Goal: Check status: Check status

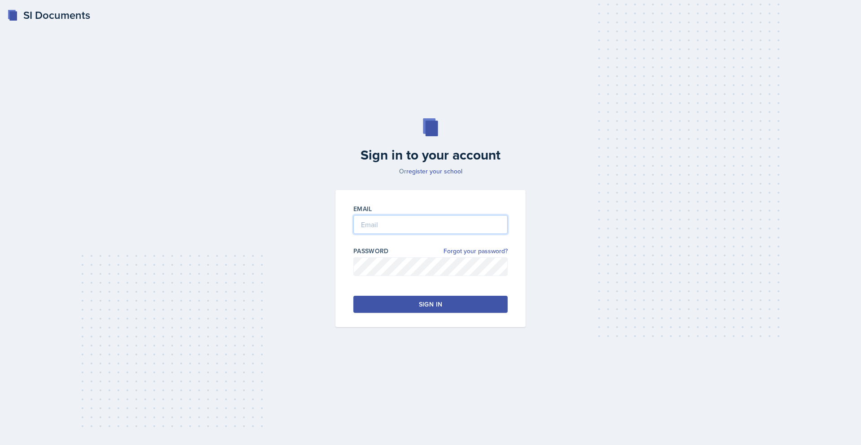
type input "[EMAIL_ADDRESS][DOMAIN_NAME]"
click at [390, 305] on button "Sign in" at bounding box center [430, 304] width 154 height 17
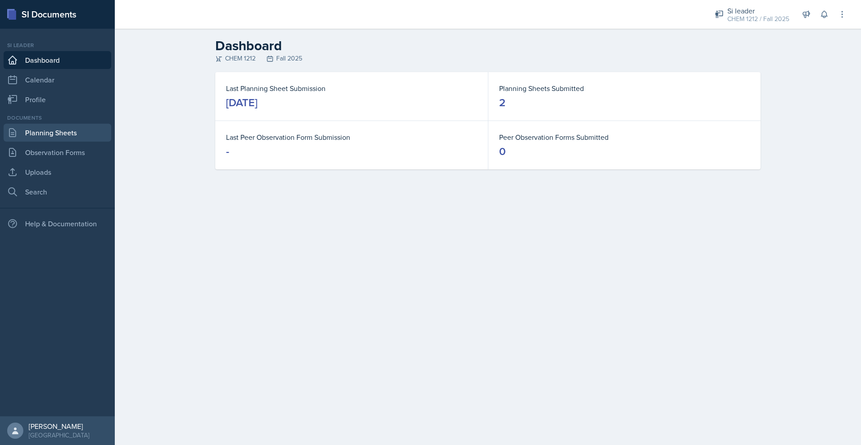
click at [57, 130] on link "Planning Sheets" at bounding box center [58, 133] width 108 height 18
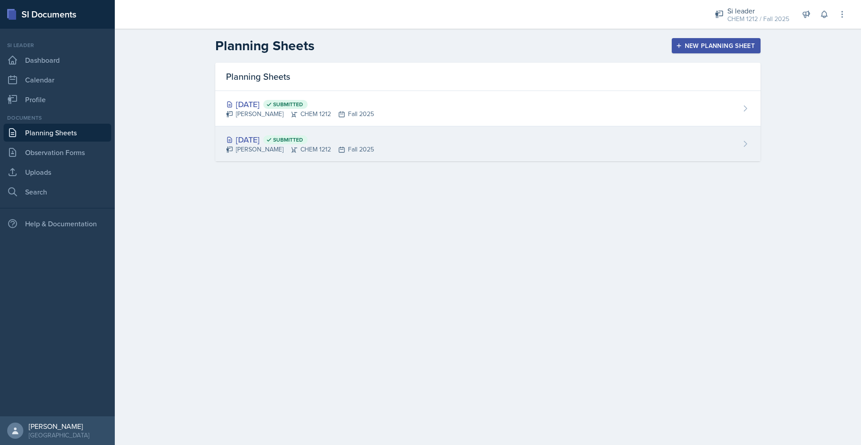
click at [478, 139] on div "[DATE] Submitted [PERSON_NAME] CHEM 1212 Fall 2025" at bounding box center [487, 143] width 545 height 35
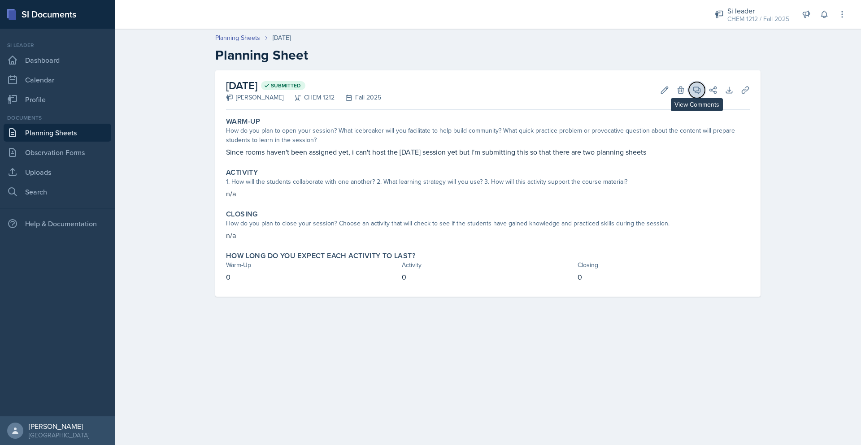
click at [700, 93] on icon at bounding box center [697, 90] width 9 height 9
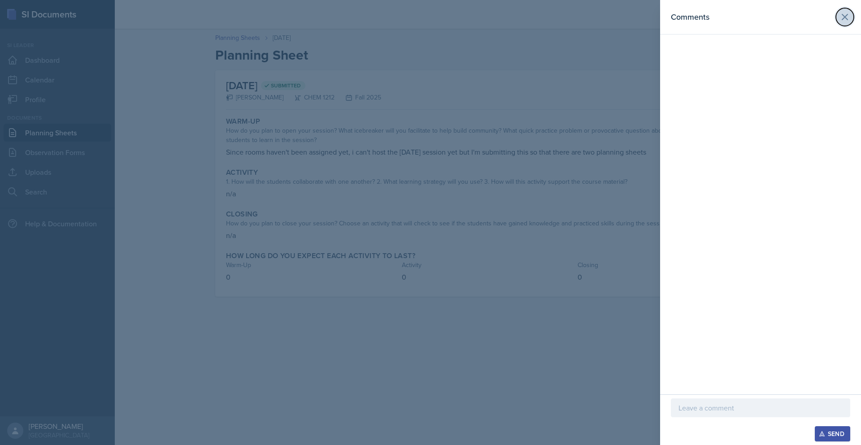
click at [842, 14] on icon at bounding box center [845, 17] width 11 height 11
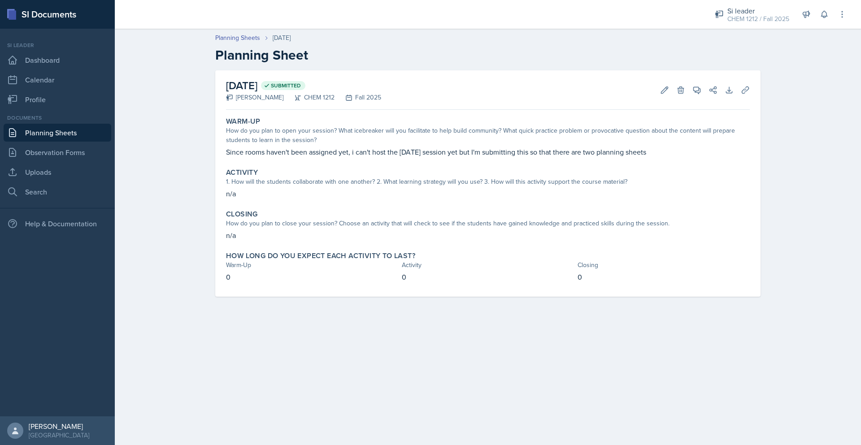
click at [79, 131] on link "Planning Sheets" at bounding box center [58, 133] width 108 height 18
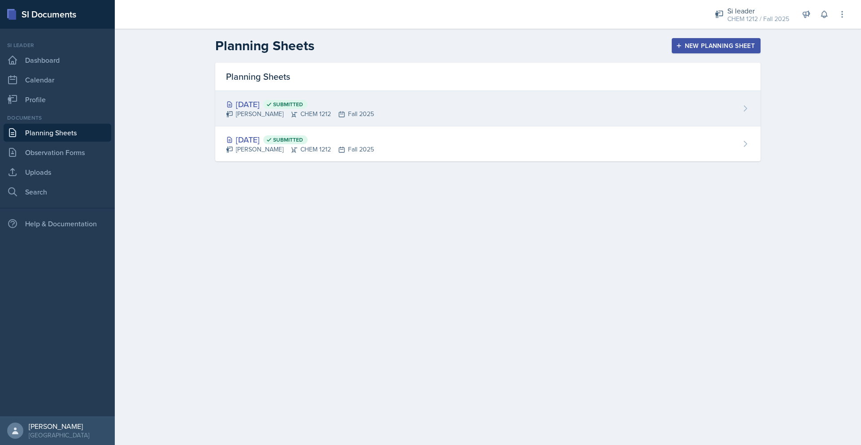
click at [355, 104] on div "[DATE] Submitted [PERSON_NAME] CHEM 1212 Fall 2025" at bounding box center [487, 108] width 545 height 35
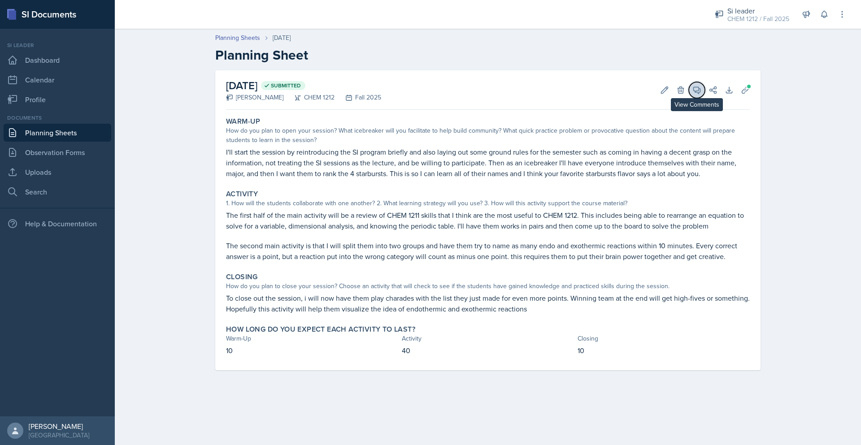
click at [702, 91] on button "View Comments" at bounding box center [697, 90] width 16 height 16
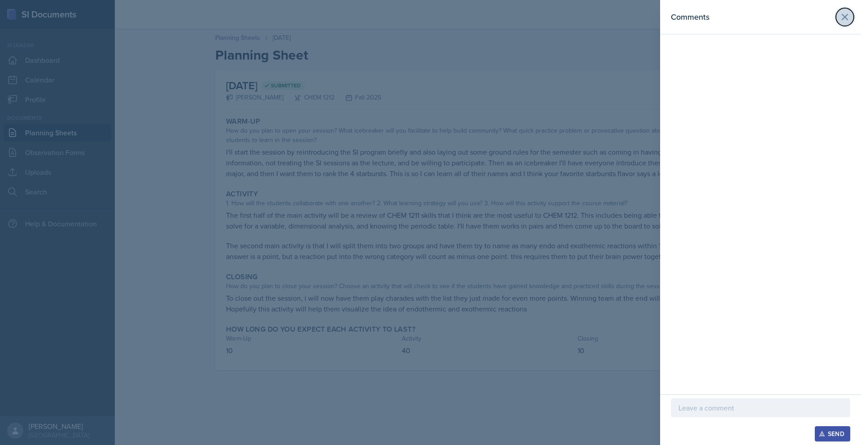
click at [848, 19] on icon at bounding box center [845, 17] width 11 height 11
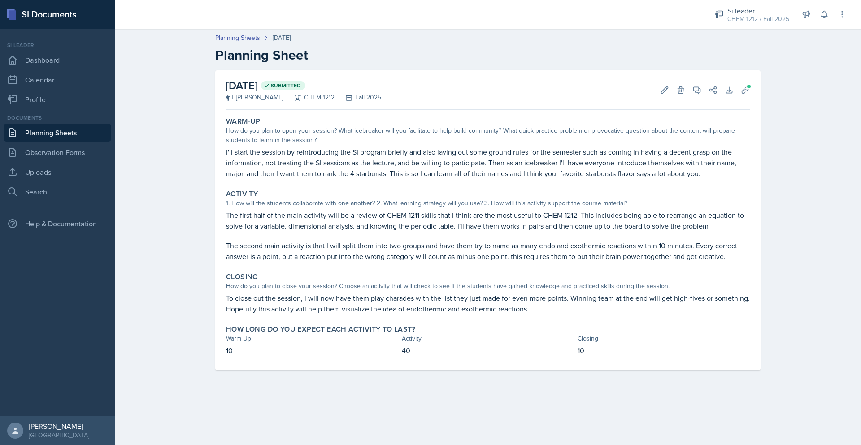
click at [746, 99] on div "[DATE] Submitted [PERSON_NAME] CHEM 1212 Fall 2025 Edit Delete View Comments Co…" at bounding box center [488, 89] width 524 height 39
click at [747, 92] on icon at bounding box center [745, 90] width 9 height 9
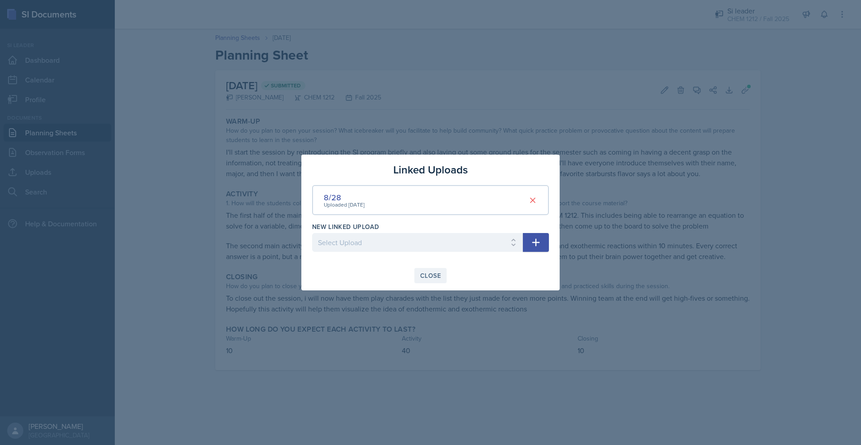
click at [432, 275] on div "Close" at bounding box center [430, 275] width 21 height 7
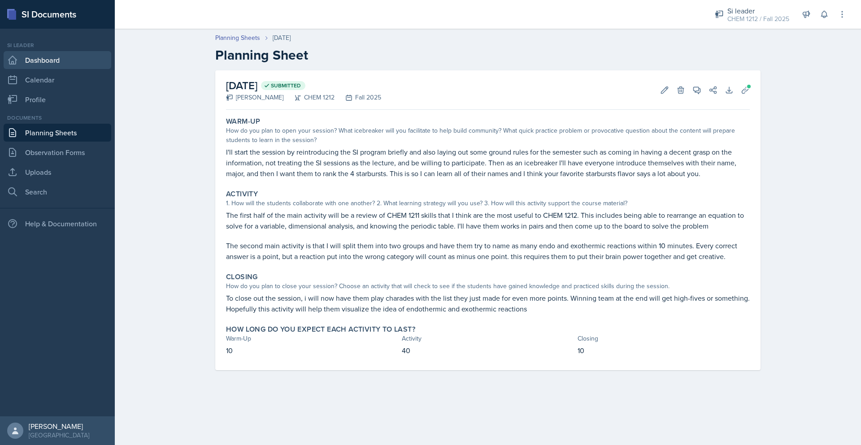
click at [66, 67] on link "Dashboard" at bounding box center [58, 60] width 108 height 18
